Goal: Use online tool/utility

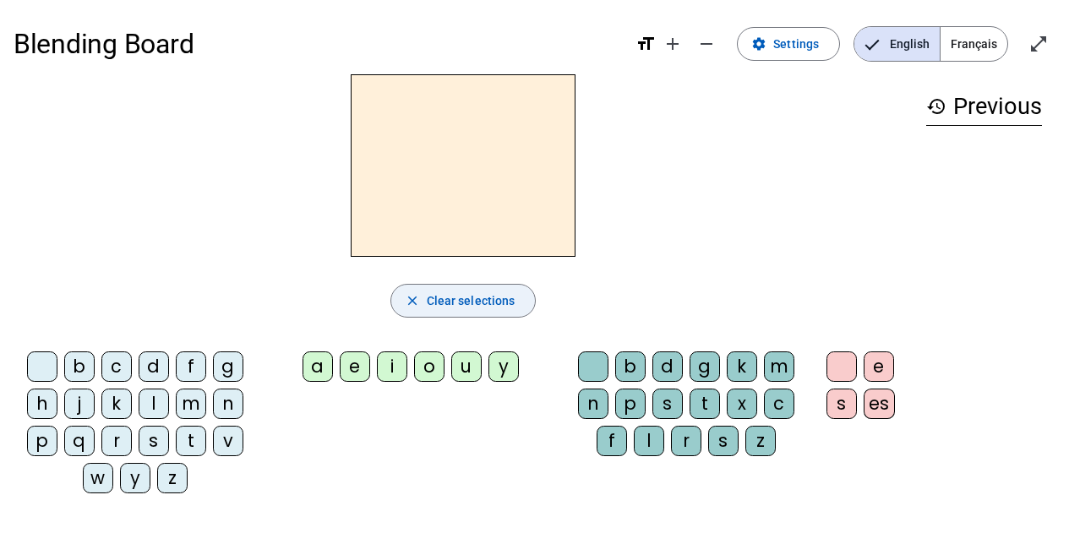
click at [416, 297] on mat-icon "close" at bounding box center [412, 300] width 15 height 15
click at [990, 42] on span "Français" at bounding box center [973, 44] width 67 height 34
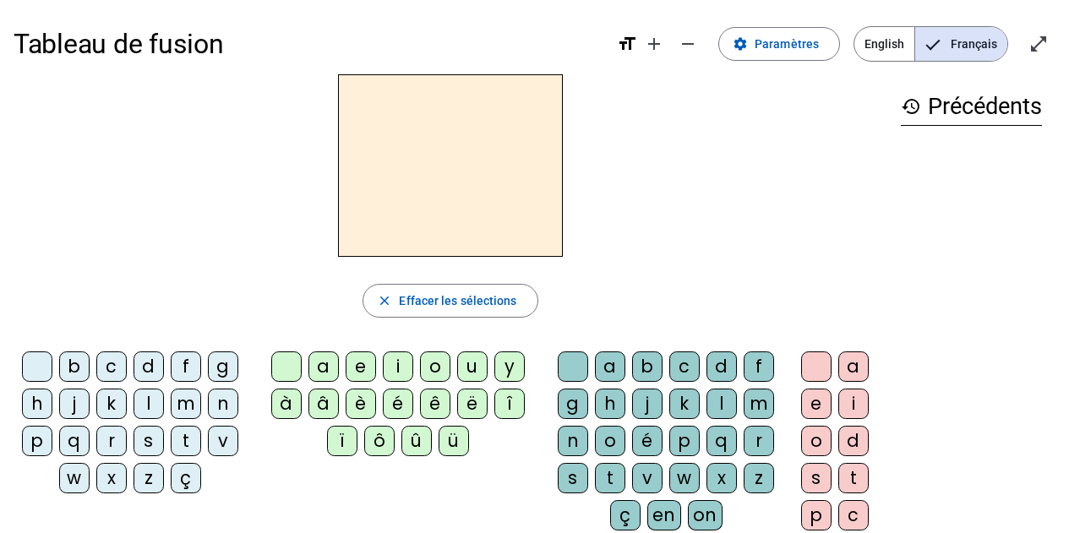
click at [139, 368] on div "d" at bounding box center [149, 366] width 30 height 30
click at [112, 438] on div "r" at bounding box center [111, 441] width 30 height 30
click at [387, 301] on mat-icon "close" at bounding box center [384, 300] width 15 height 15
click at [150, 365] on div "d" at bounding box center [149, 366] width 30 height 30
click at [751, 435] on div "r" at bounding box center [759, 441] width 30 height 30
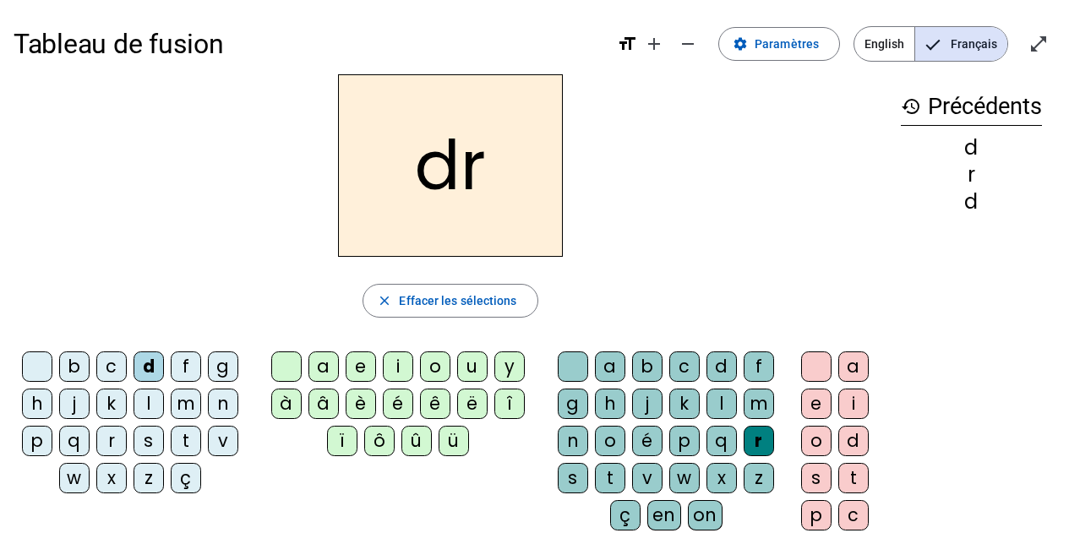
scroll to position [84, 0]
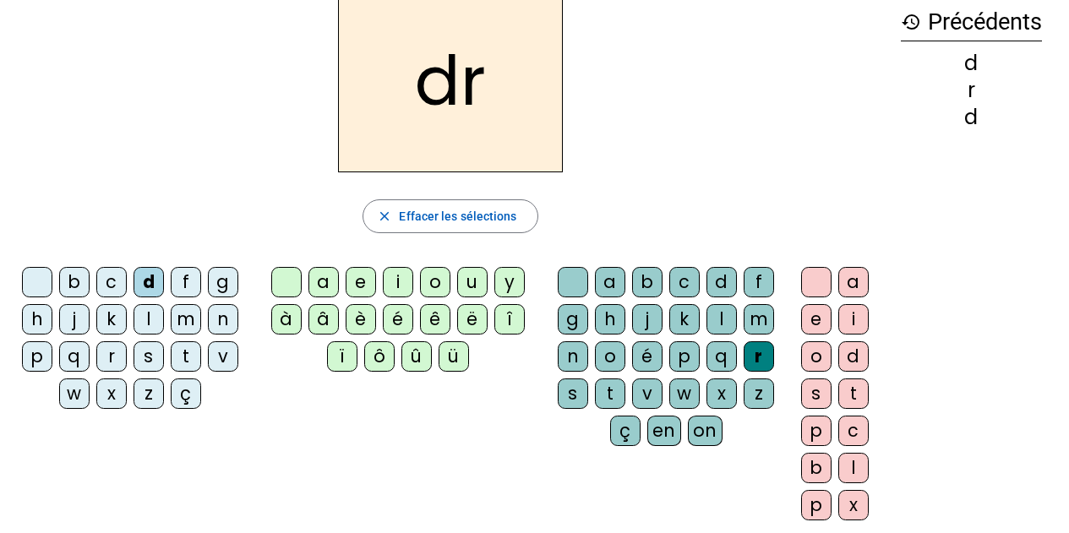
click at [370, 351] on div "ô" at bounding box center [379, 356] width 30 height 30
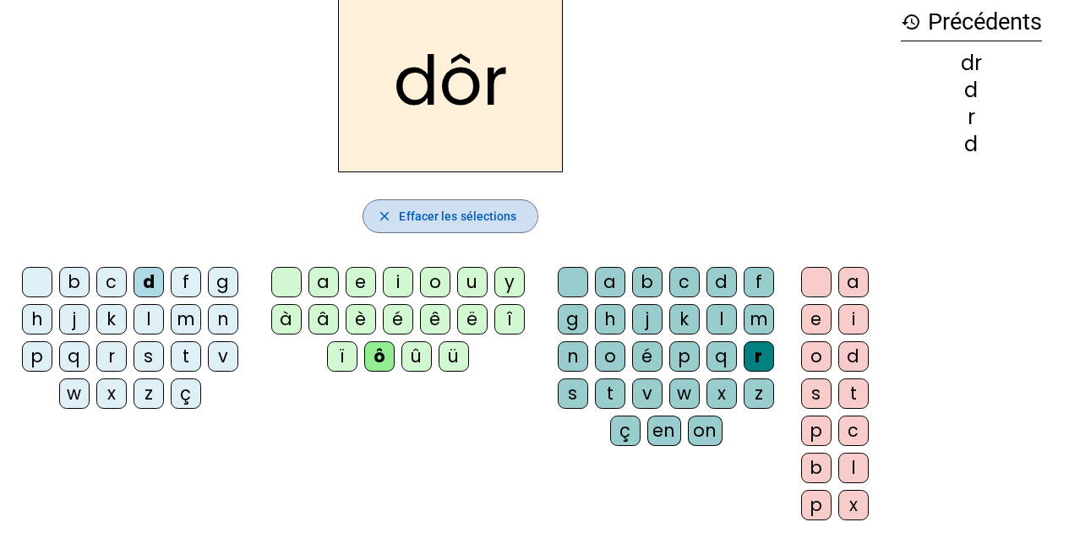
click at [380, 215] on mat-icon "close" at bounding box center [384, 216] width 15 height 15
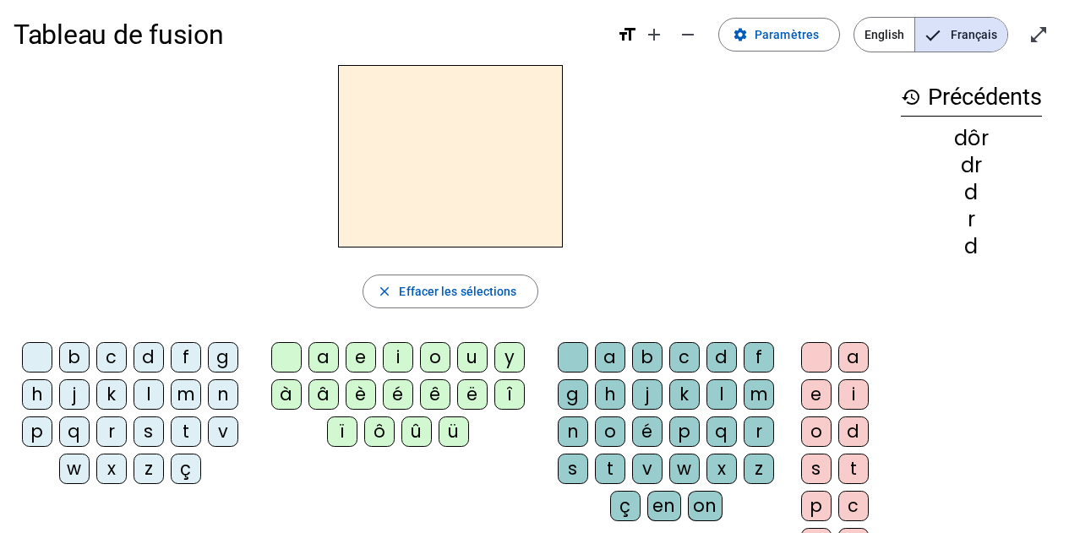
scroll to position [178, 0]
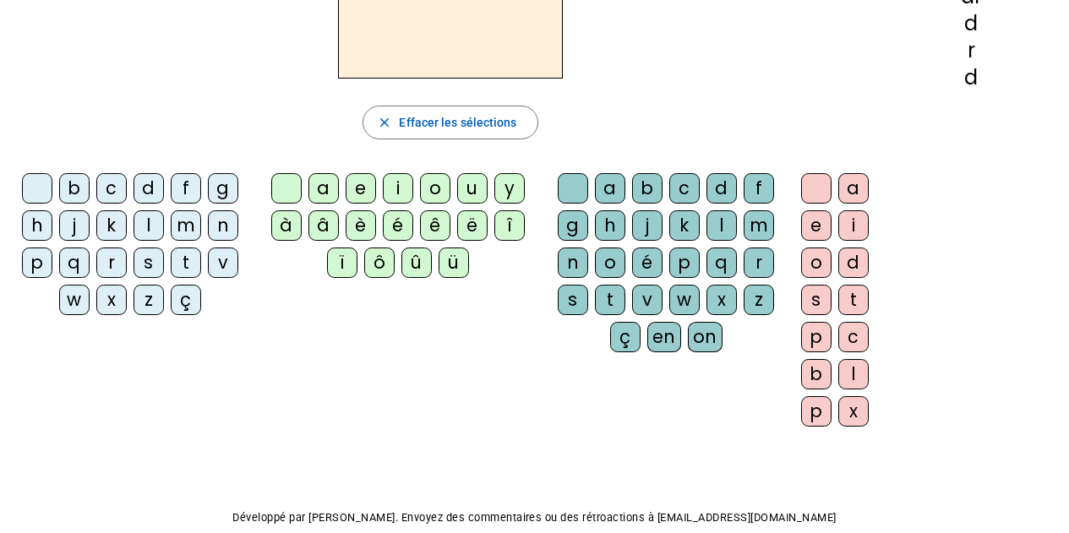
click at [155, 192] on div "d" at bounding box center [149, 188] width 30 height 30
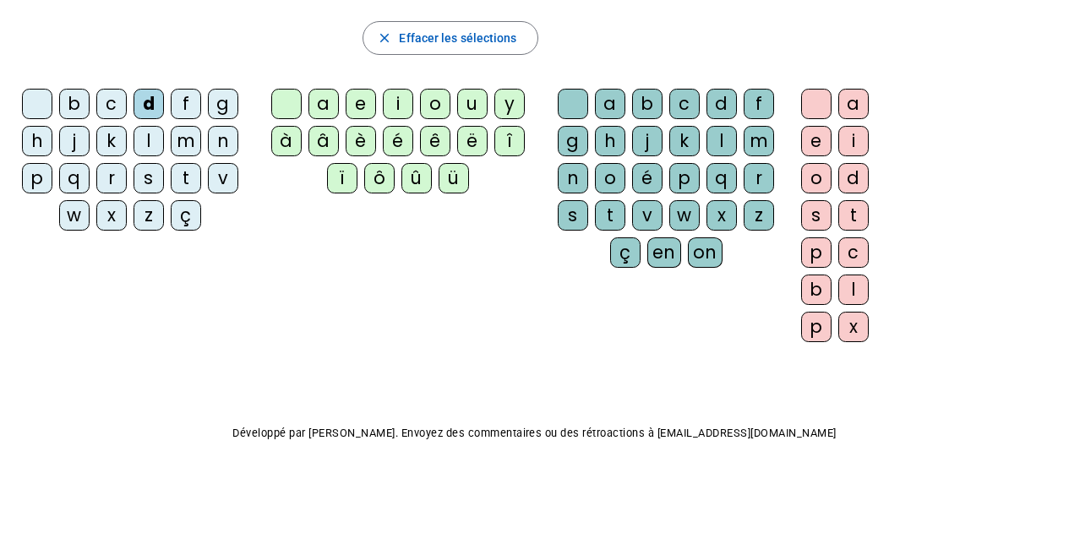
scroll to position [9, 0]
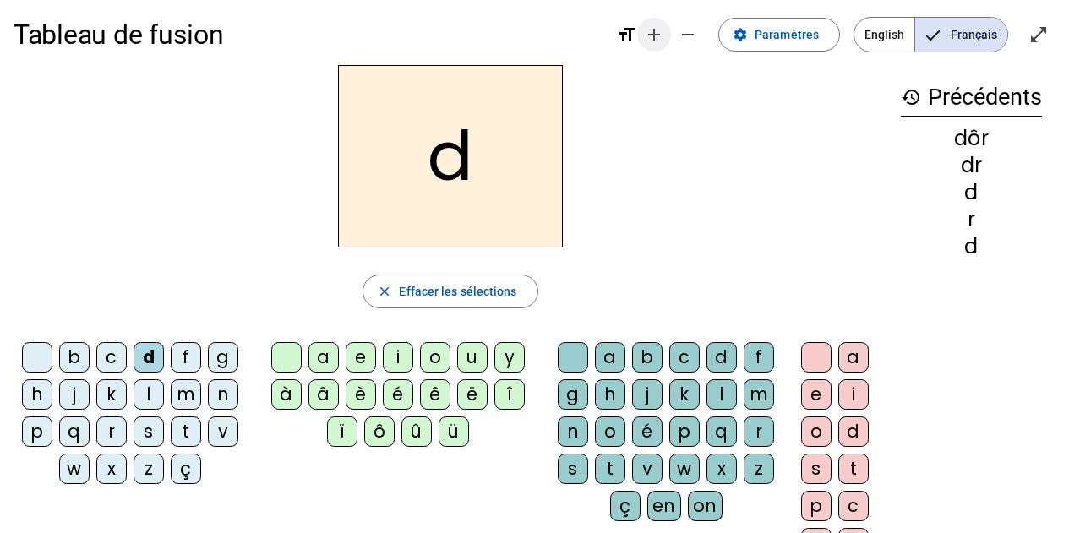
click at [647, 41] on span "Augmenter la taille de la police" at bounding box center [654, 34] width 41 height 41
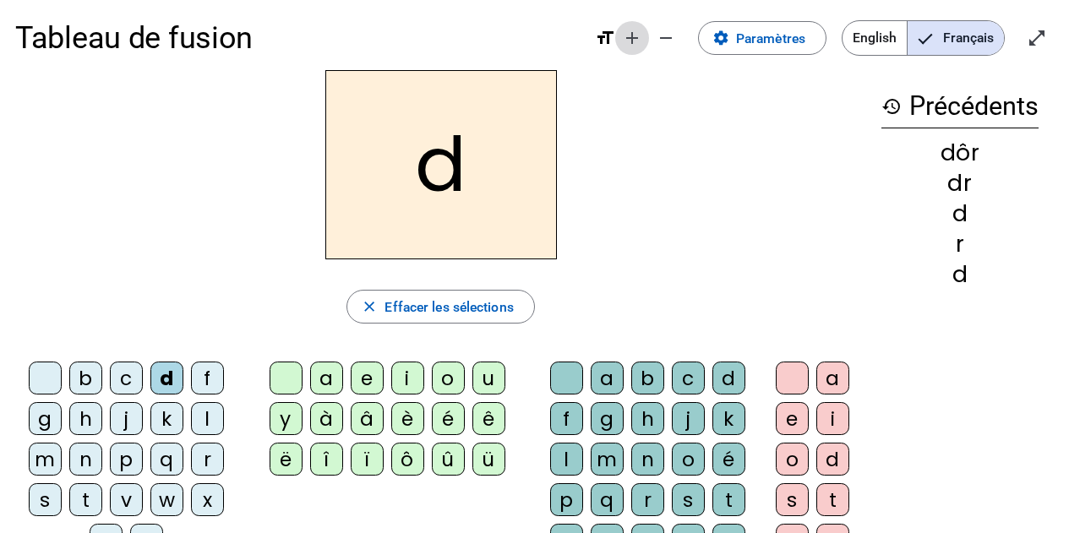
click at [639, 44] on mat-icon "add" at bounding box center [632, 38] width 20 height 20
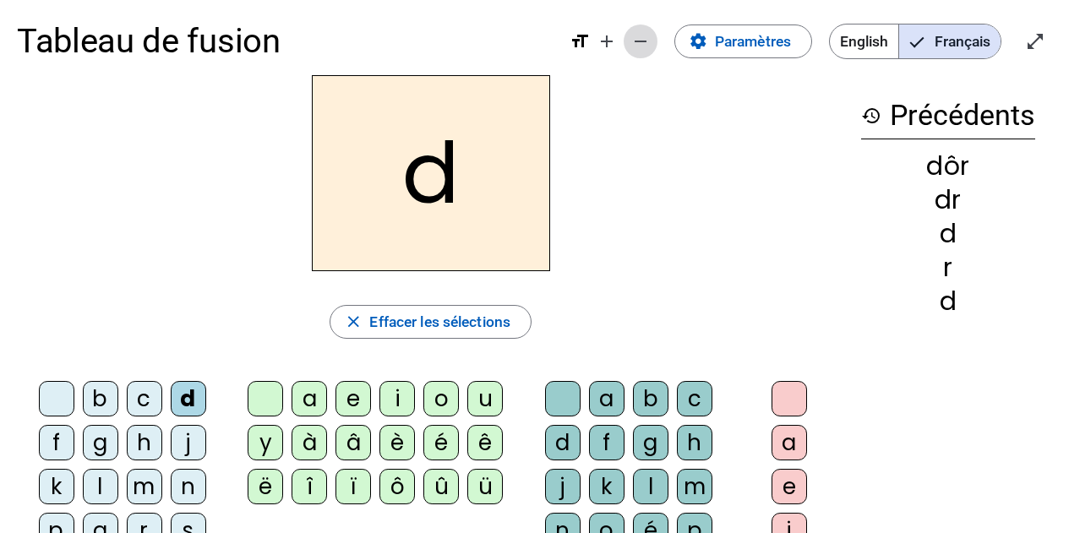
click at [636, 44] on mat-icon "remove" at bounding box center [640, 41] width 20 height 20
click at [617, 44] on mat-icon "add" at bounding box center [607, 41] width 20 height 20
click at [636, 44] on mat-icon "remove" at bounding box center [640, 41] width 20 height 20
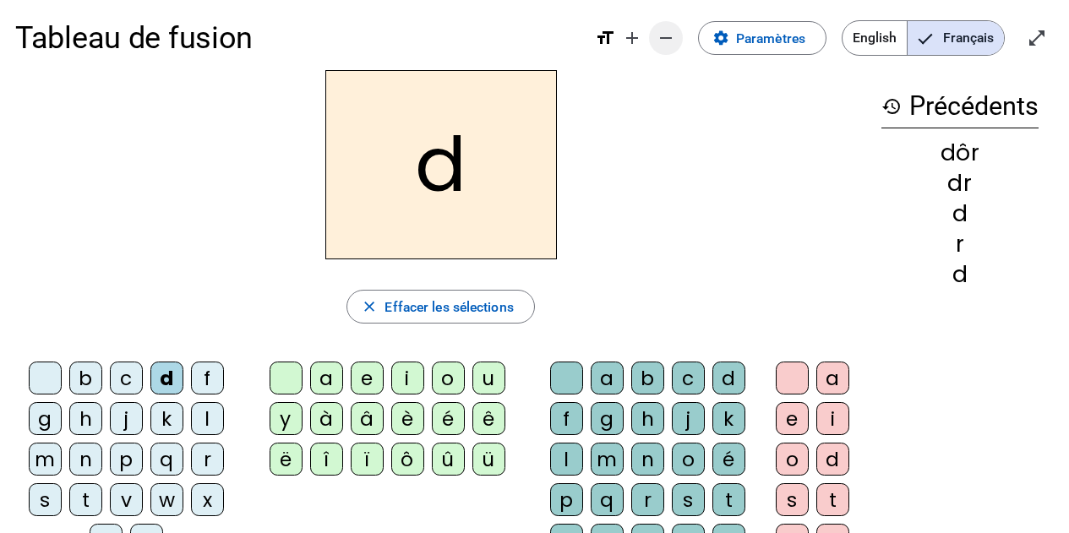
click at [661, 40] on mat-icon "remove" at bounding box center [666, 38] width 20 height 20
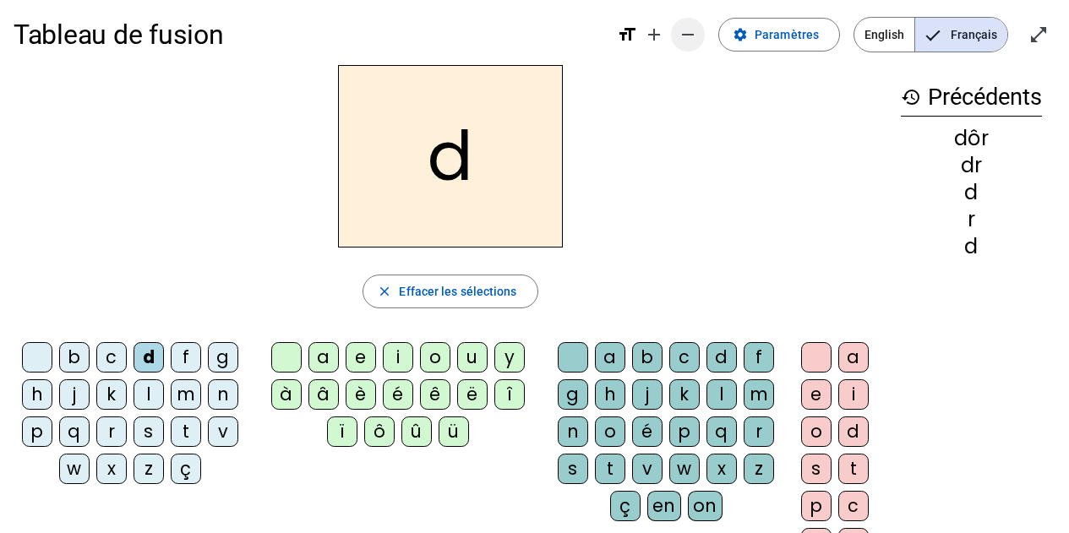
click at [698, 34] on mat-icon "remove" at bounding box center [688, 35] width 20 height 20
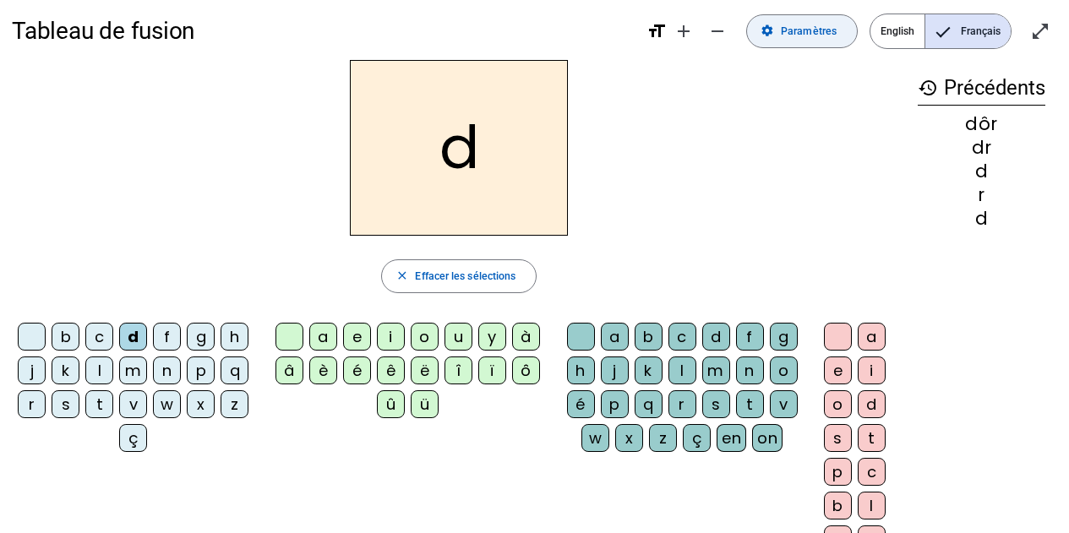
click at [790, 35] on span "Paramètres" at bounding box center [809, 32] width 56 height 18
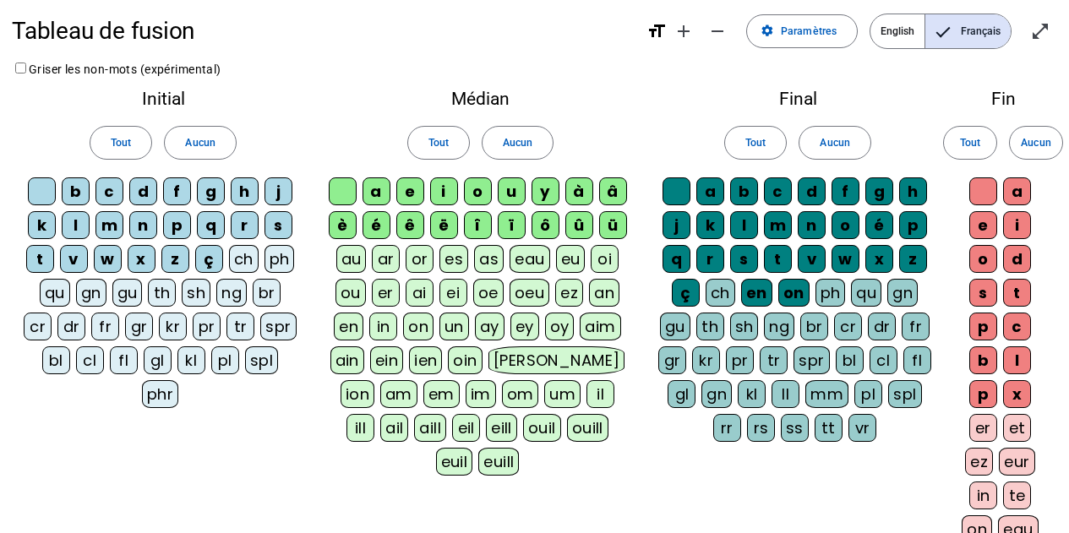
click at [236, 257] on div "ch" at bounding box center [244, 259] width 30 height 28
click at [272, 257] on div "ph" at bounding box center [280, 259] width 30 height 28
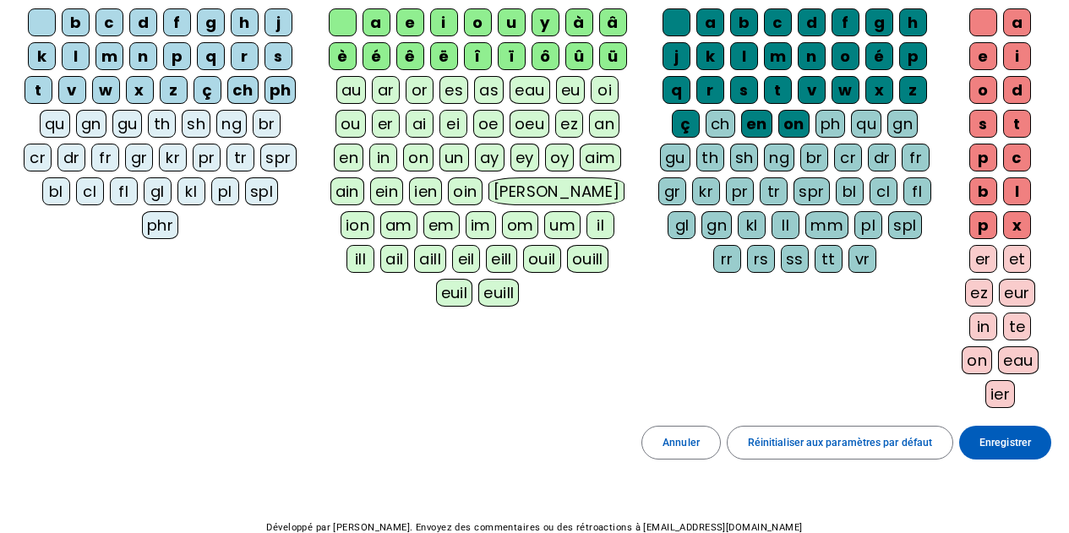
scroll to position [259, 0]
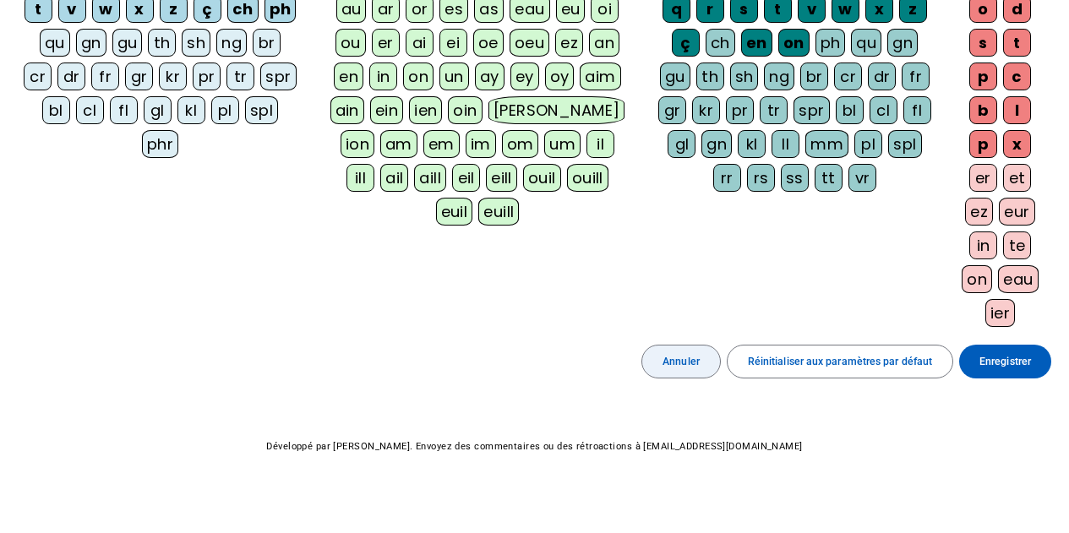
click at [708, 365] on span at bounding box center [681, 361] width 78 height 41
